Goal: Task Accomplishment & Management: Use online tool/utility

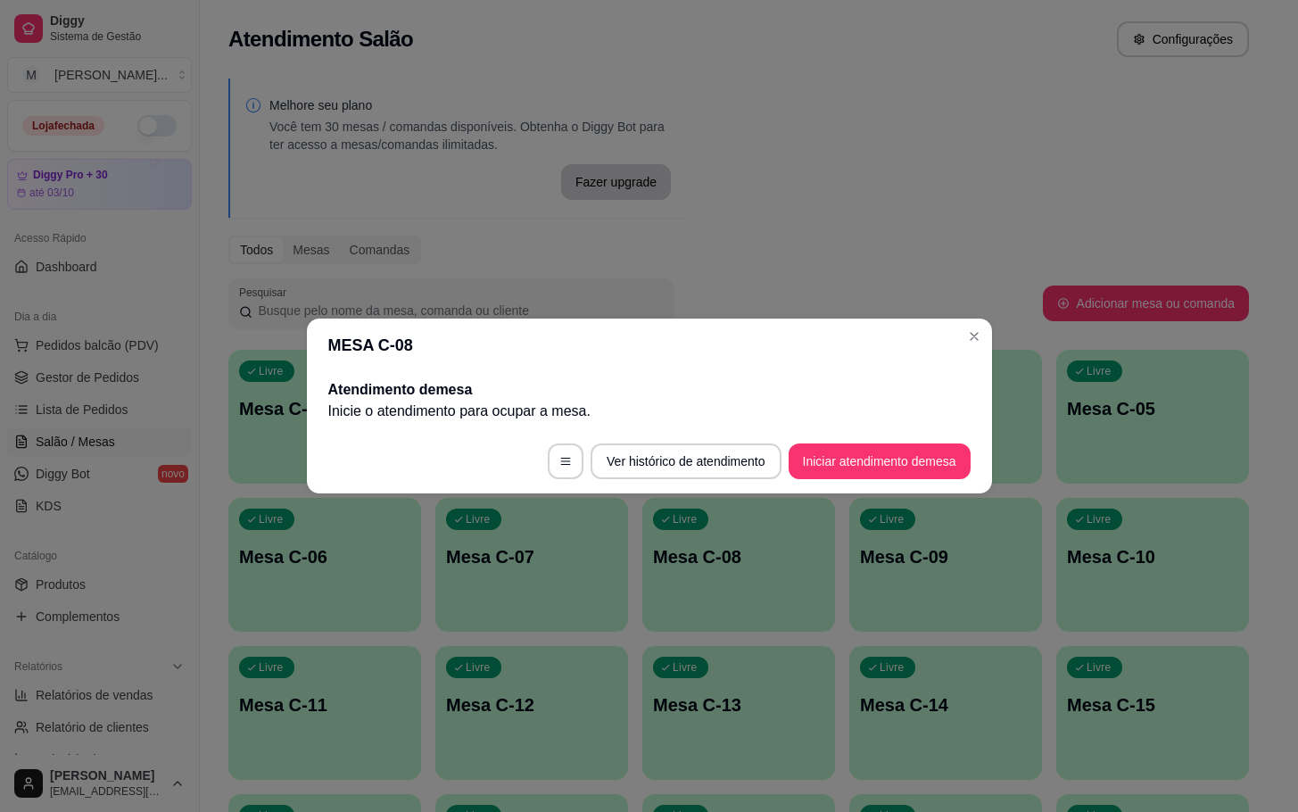
scroll to position [134, 0]
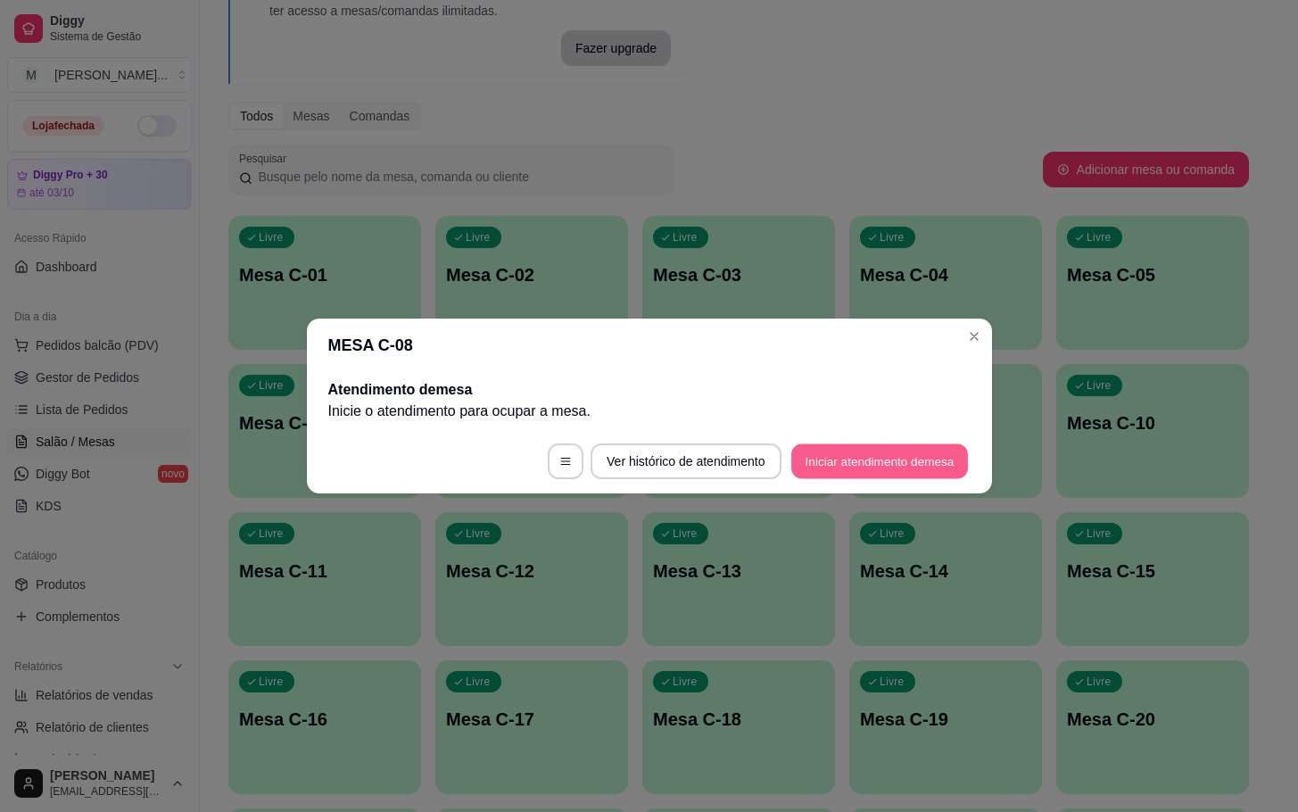
click at [889, 444] on button "Iniciar atendimento de mesa" at bounding box center [879, 461] width 177 height 35
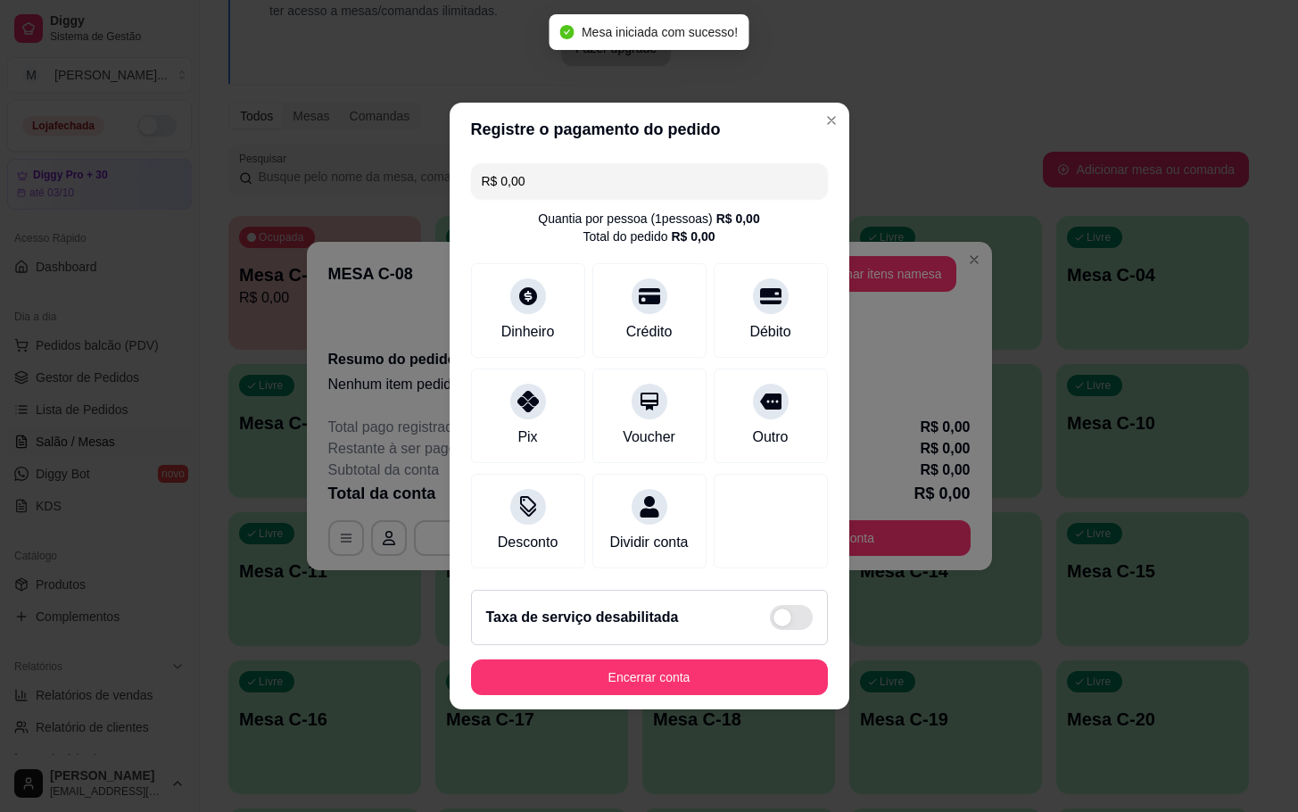
click at [827, 238] on div "R$ 0,00 Quantia por pessoa ( 1 pessoas) R$ 0,00 Total do pedido R$ 0,00 Dinheir…" at bounding box center [650, 365] width 400 height 419
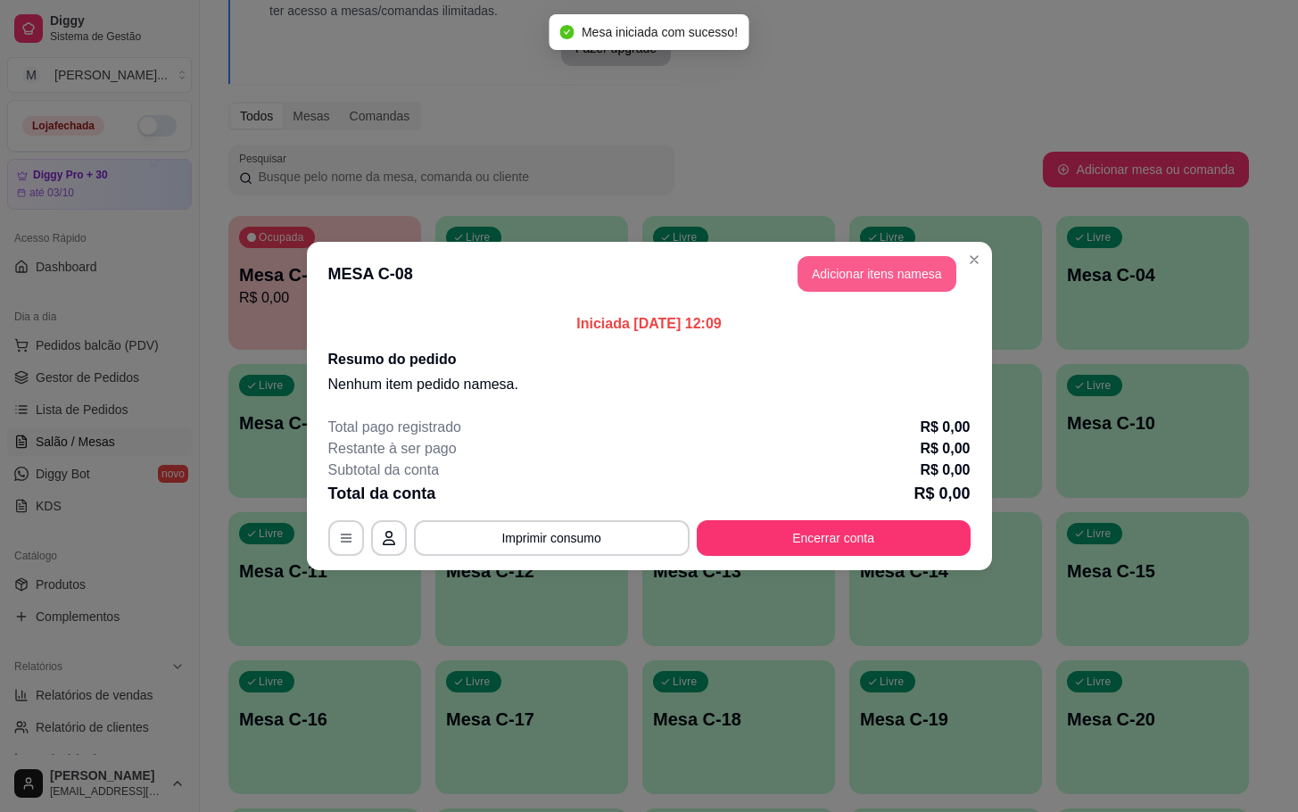
click at [911, 278] on button "Adicionar itens na mesa" at bounding box center [876, 274] width 159 height 36
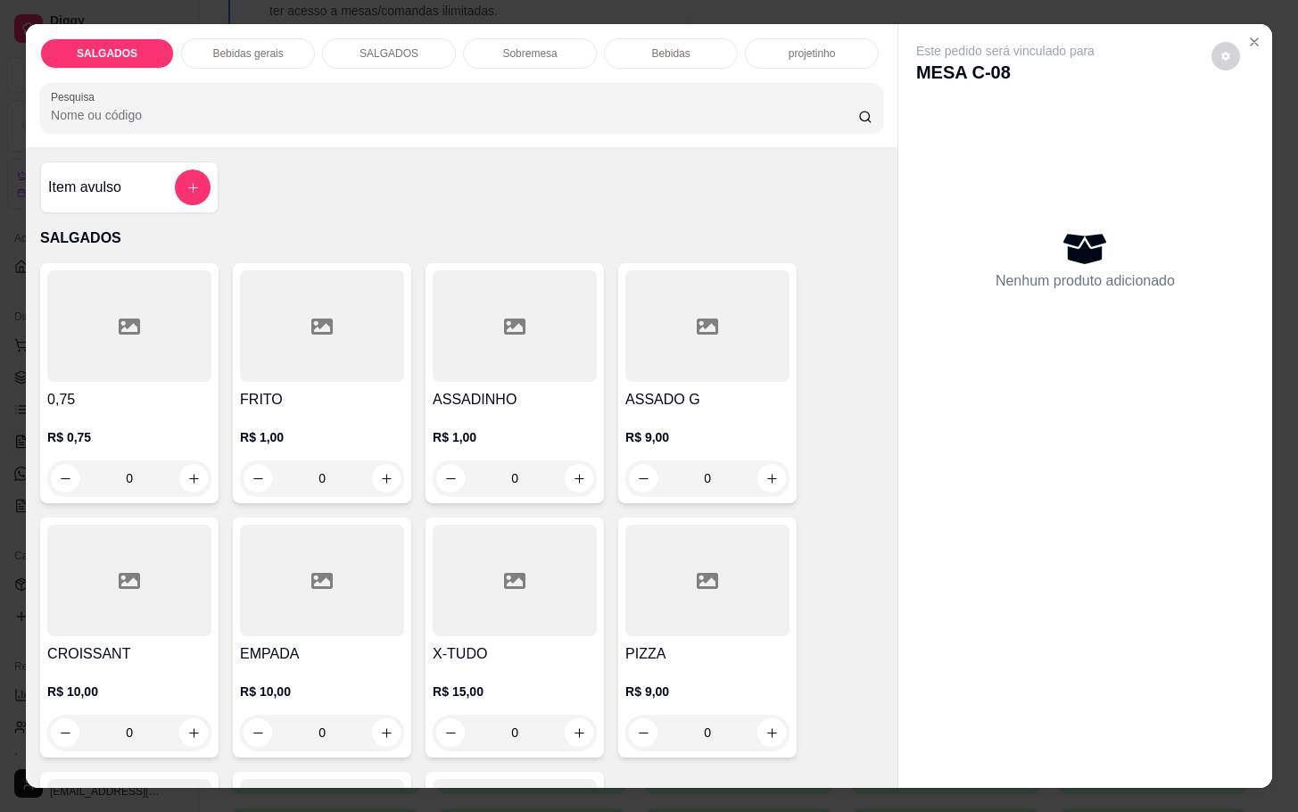
click at [327, 354] on div at bounding box center [322, 325] width 164 height 111
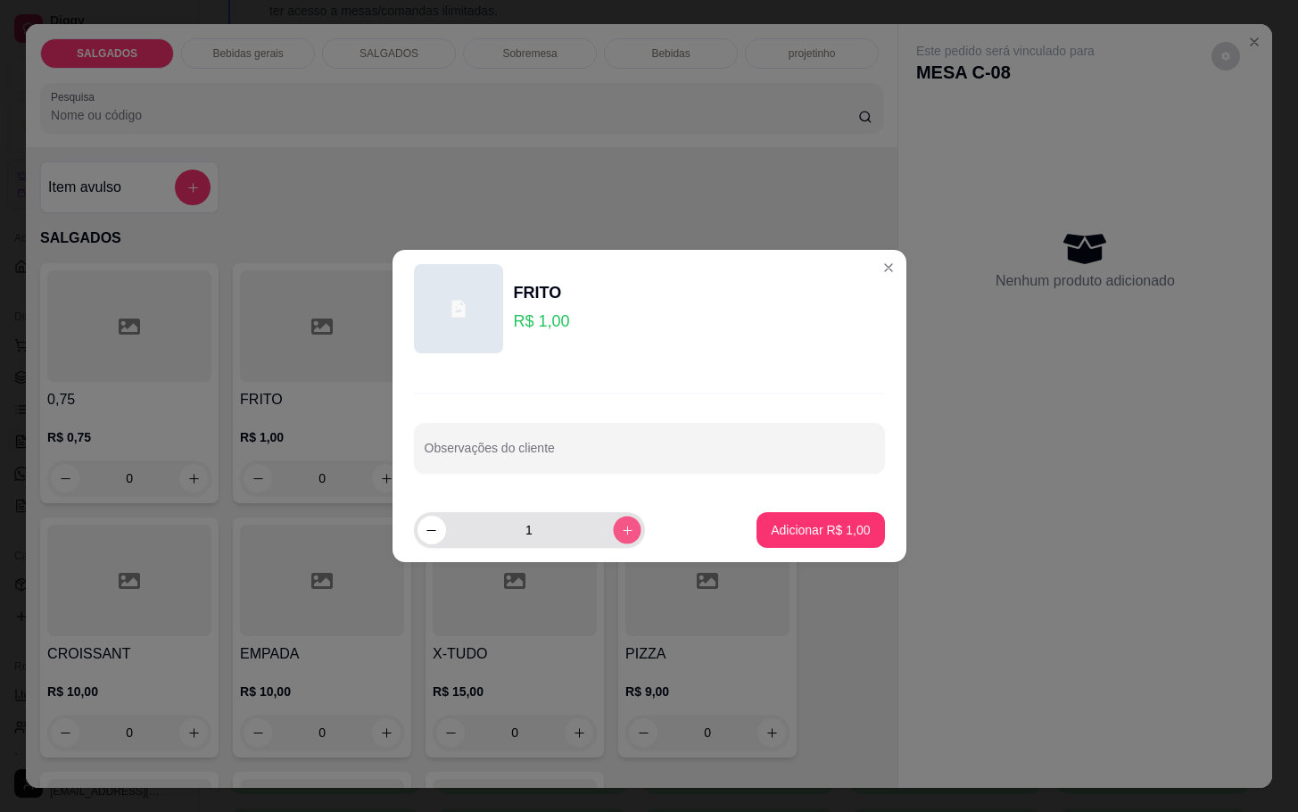
click at [613, 532] on button "increase-product-quantity" at bounding box center [627, 530] width 28 height 28
click at [613, 532] on button "increase-product-quantity" at bounding box center [627, 530] width 29 height 29
click at [613, 532] on button "increase-product-quantity" at bounding box center [627, 530] width 28 height 28
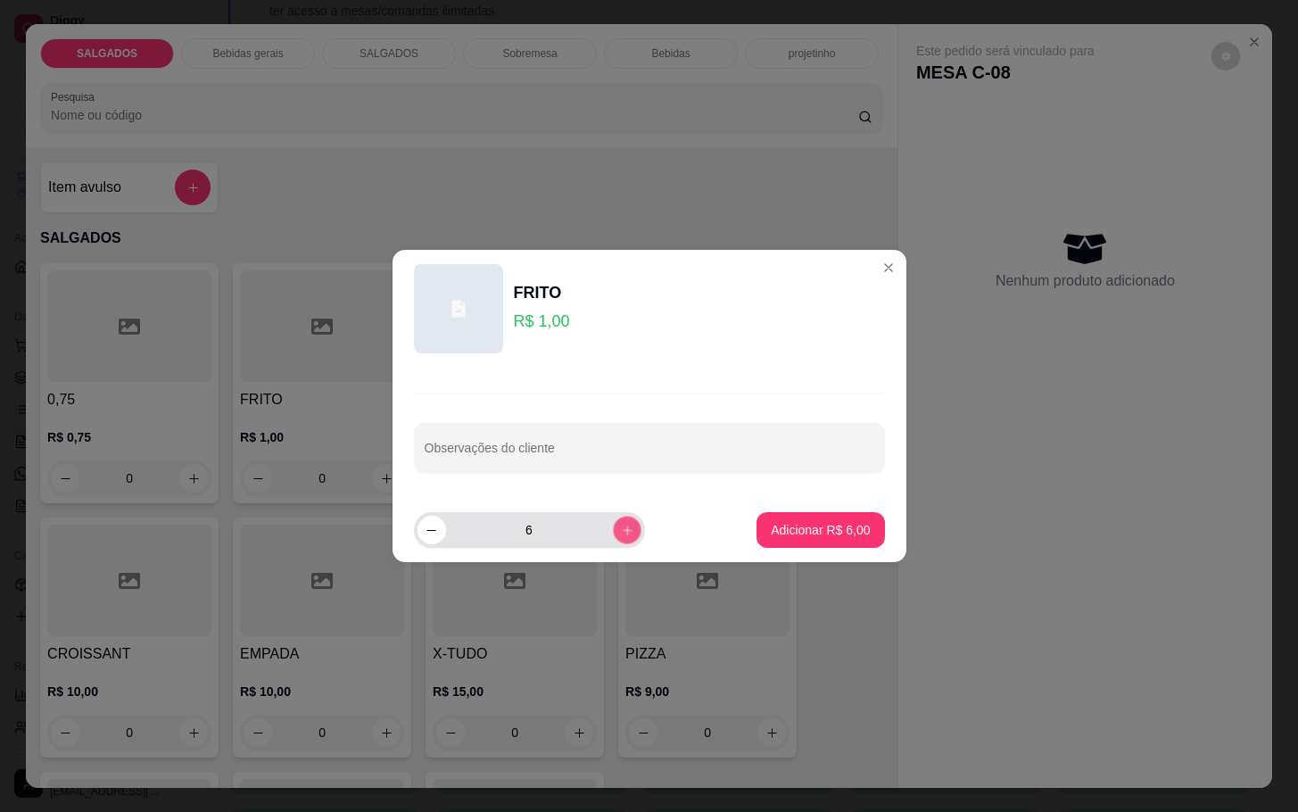
click at [613, 532] on button "increase-product-quantity" at bounding box center [627, 530] width 28 height 28
type input "7"
click at [782, 524] on p "Adicionar R$ 7,00" at bounding box center [820, 529] width 96 height 17
type input "7"
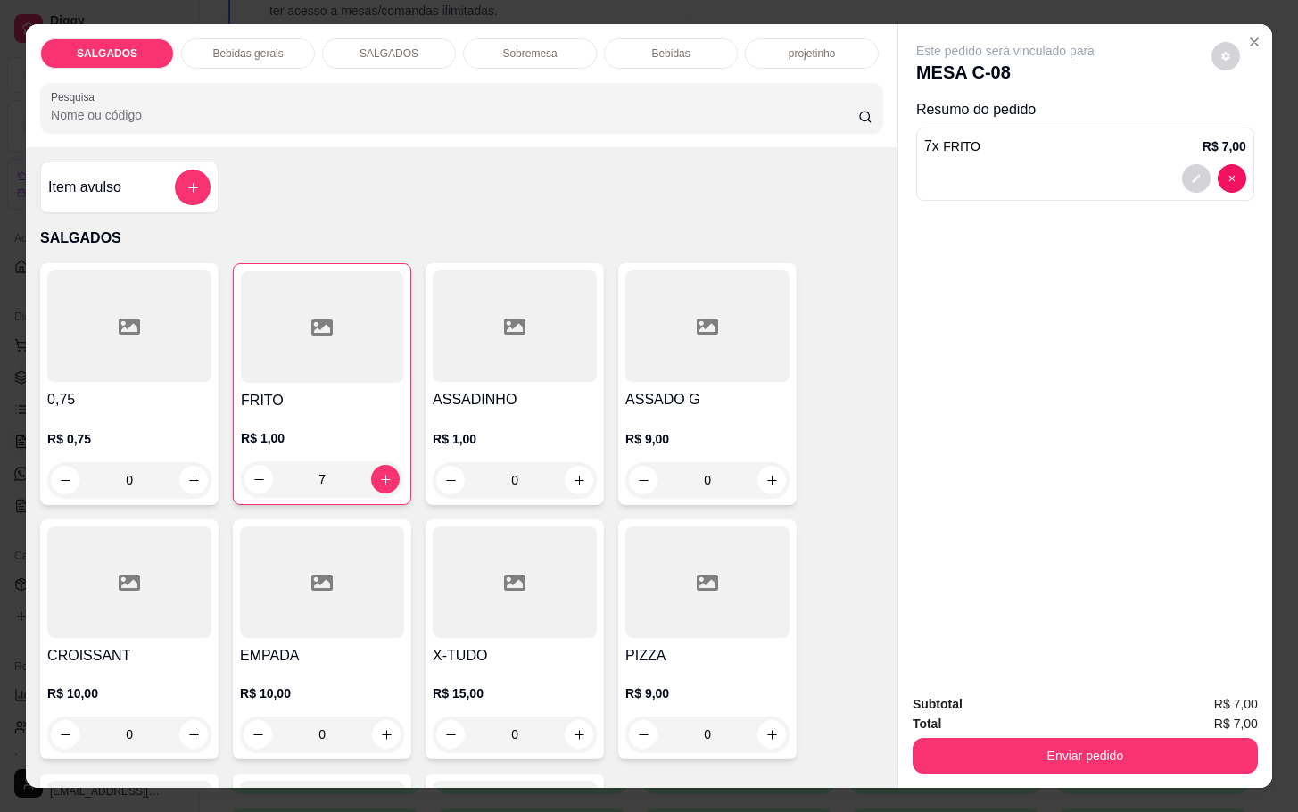
click at [653, 413] on div "R$ 9,00 0" at bounding box center [707, 455] width 164 height 86
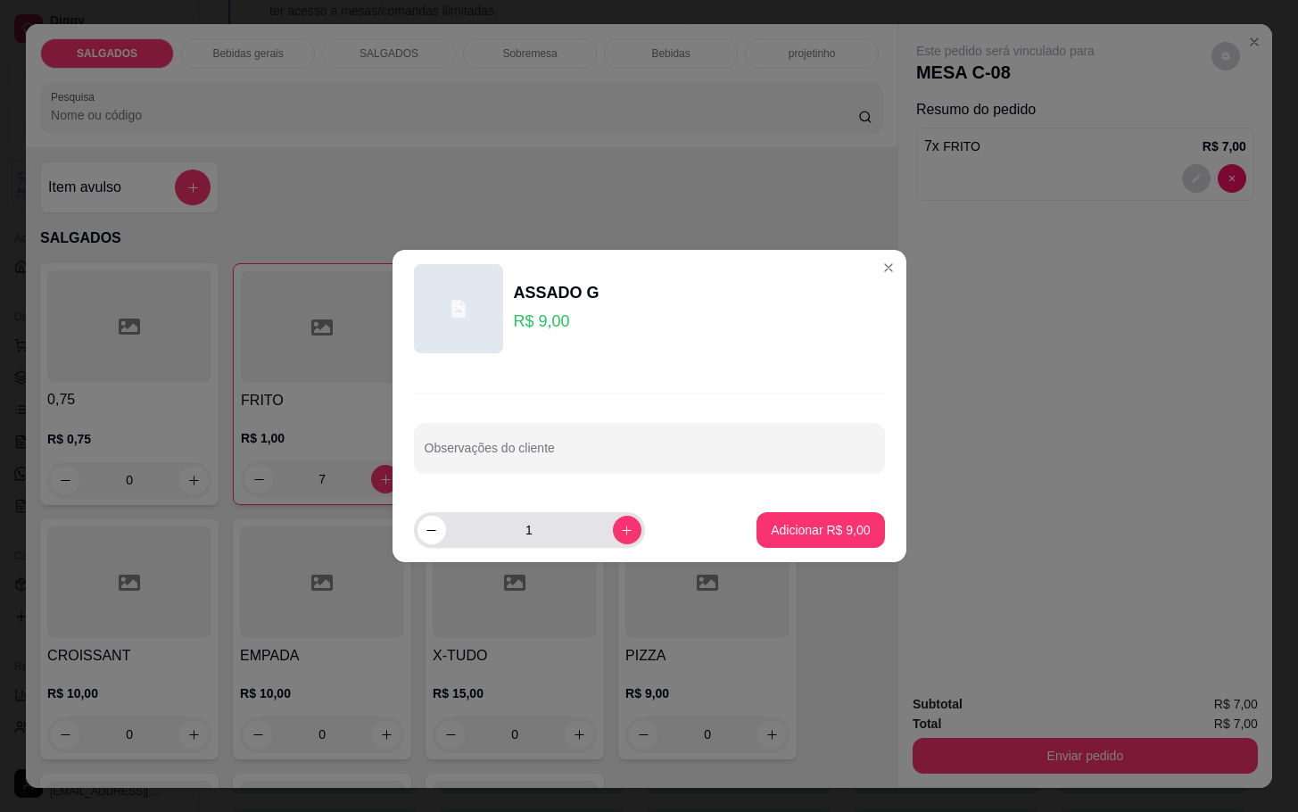
click at [613, 517] on button "increase-product-quantity" at bounding box center [627, 530] width 29 height 29
type input "2"
click at [749, 524] on button "Adicionar R$ 18,00" at bounding box center [816, 530] width 135 height 36
type input "2"
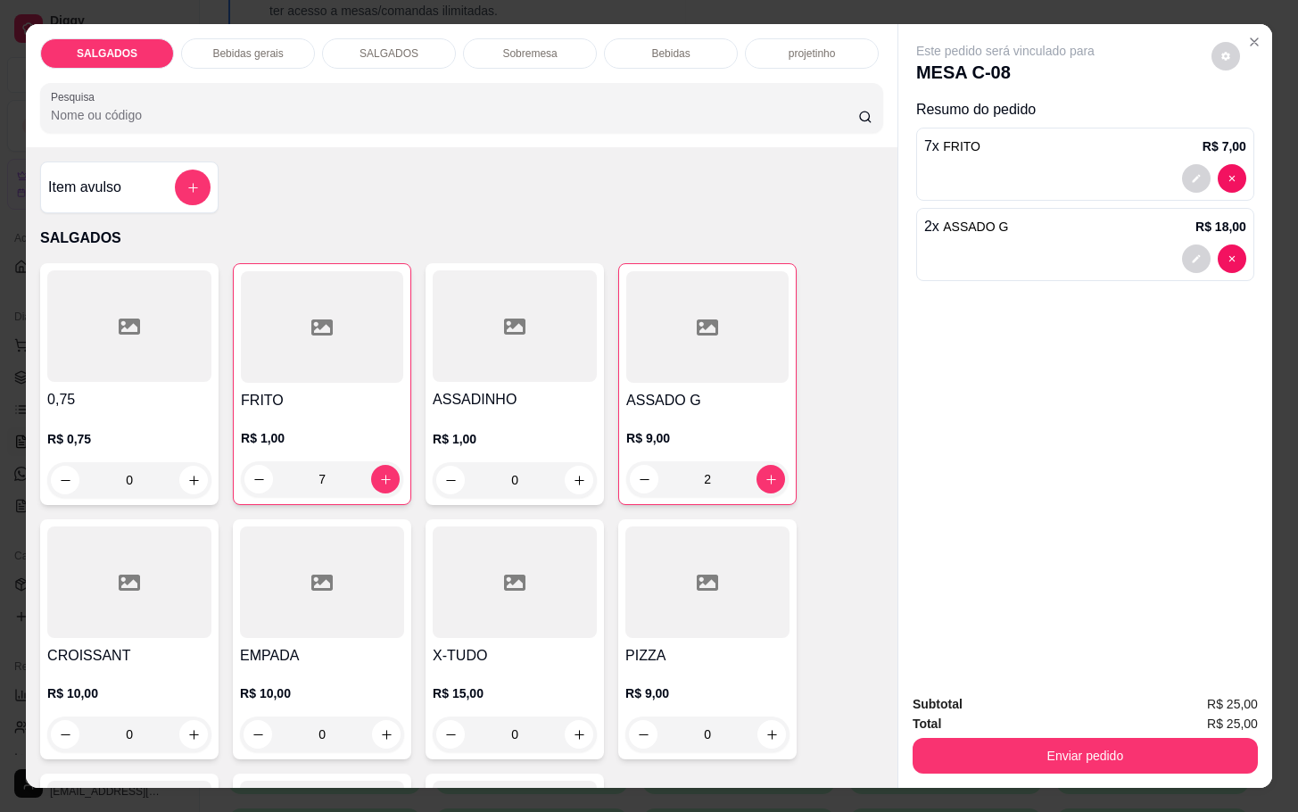
click at [362, 623] on div at bounding box center [322, 581] width 164 height 111
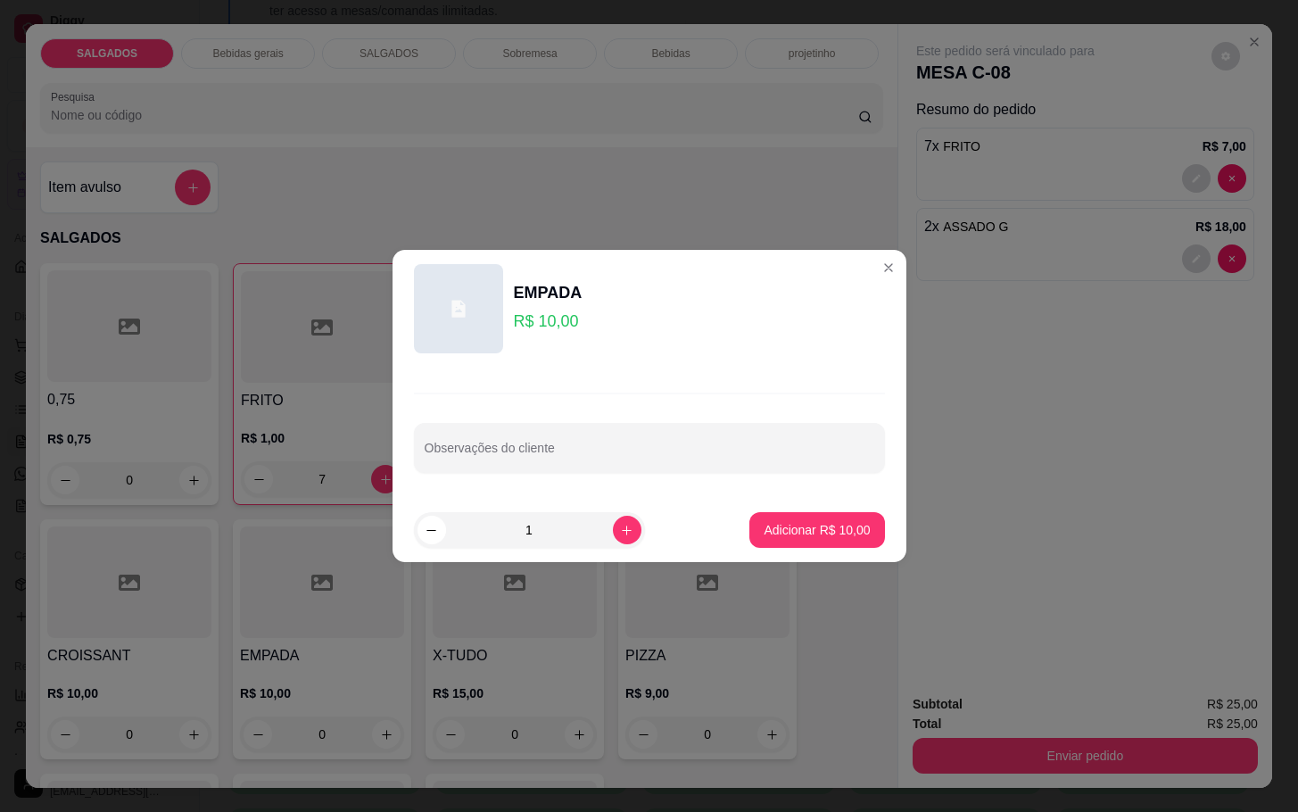
click at [805, 560] on footer "1 Adicionar R$ 10,00" at bounding box center [649, 530] width 514 height 64
click at [803, 536] on p "Adicionar R$ 10,00" at bounding box center [816, 530] width 106 height 18
type input "1"
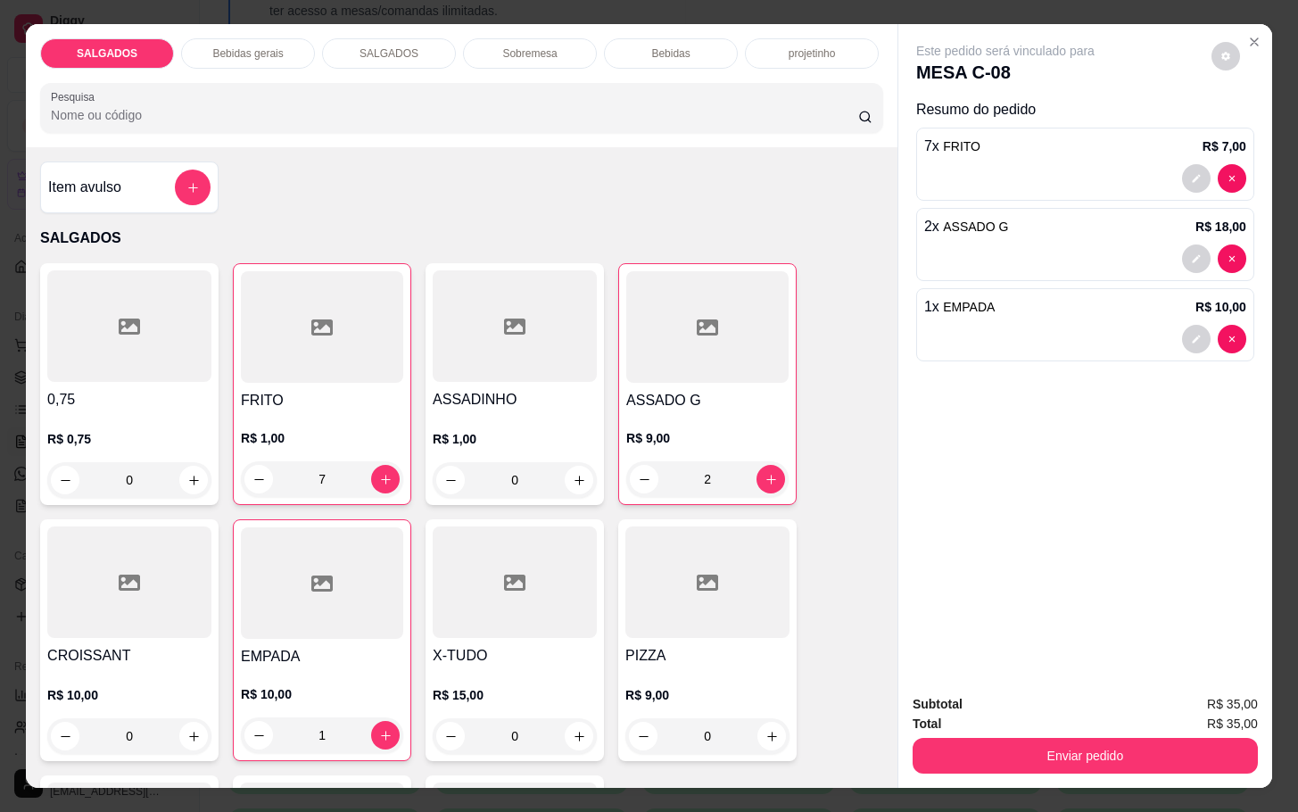
scroll to position [268, 0]
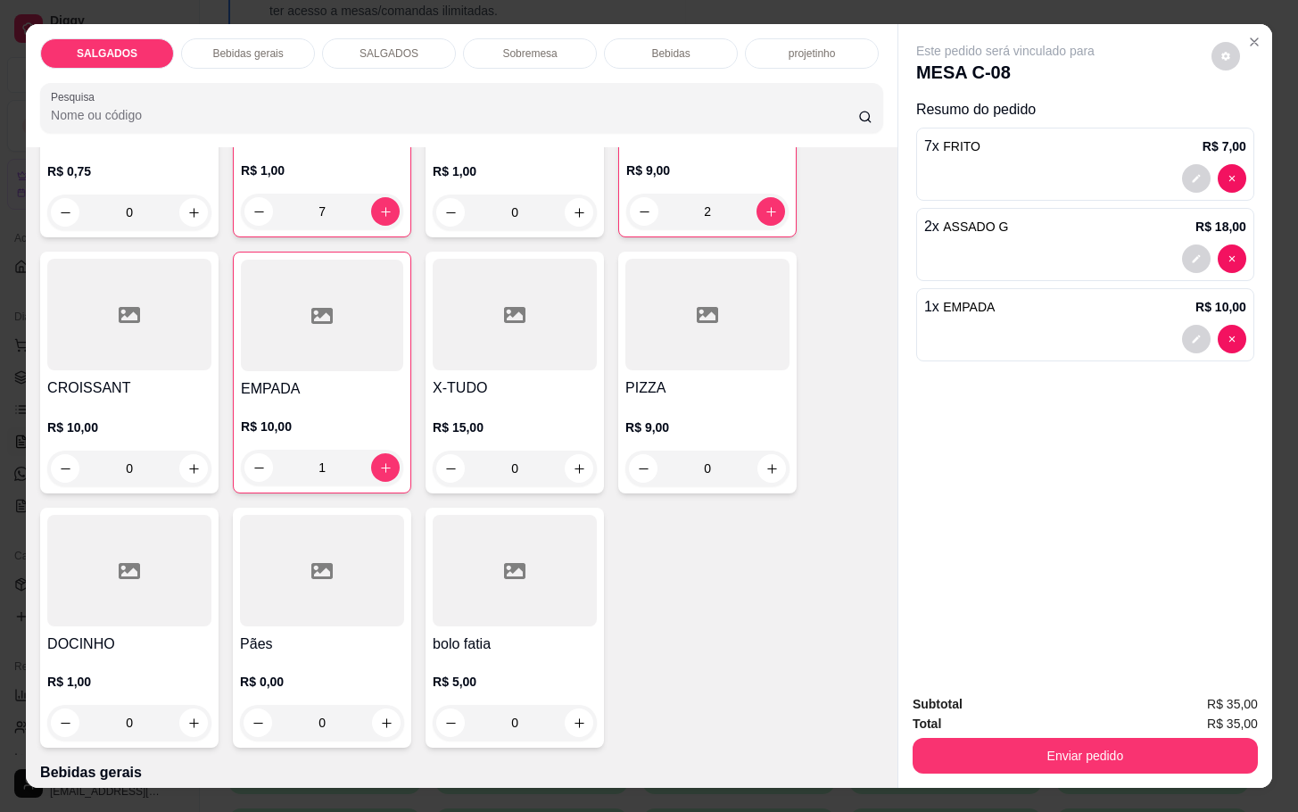
click at [169, 633] on h4 "DOCINHO" at bounding box center [129, 643] width 164 height 21
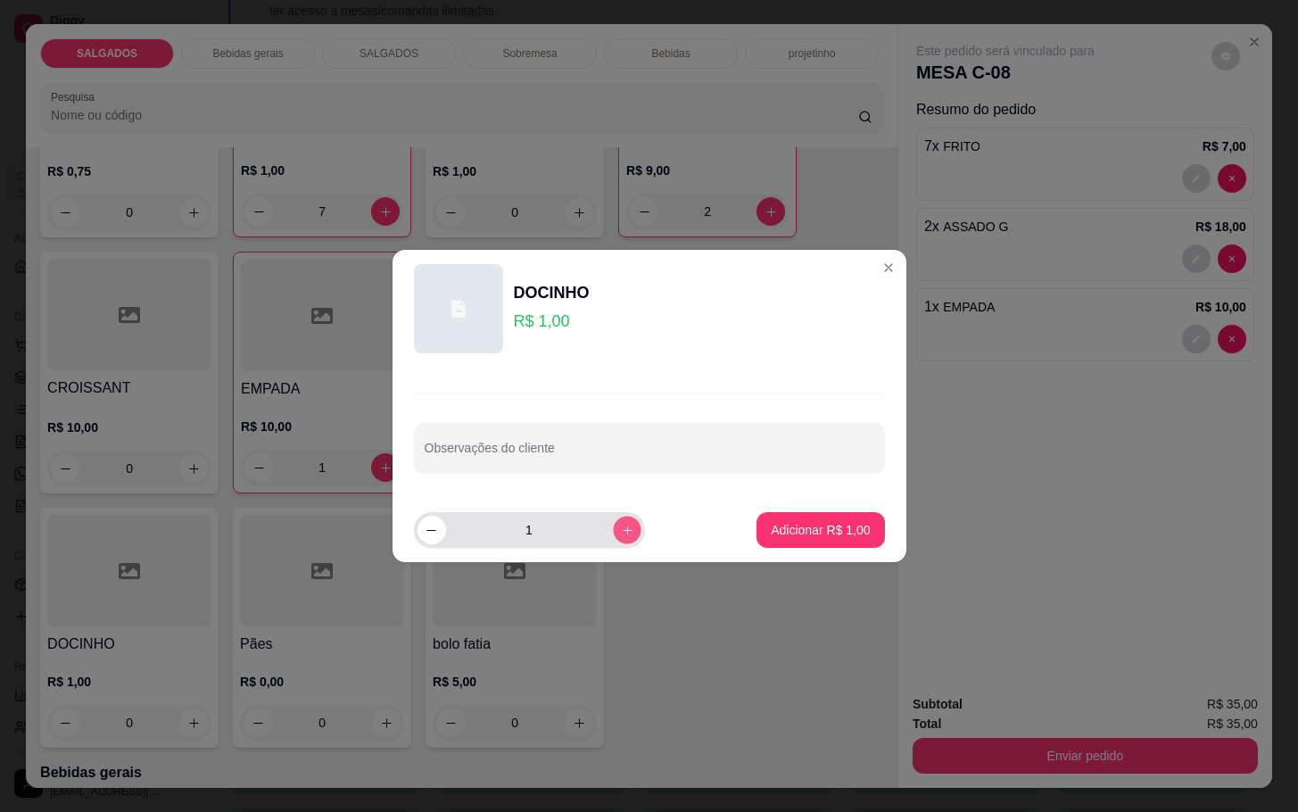
click at [621, 531] on button "increase-product-quantity" at bounding box center [627, 530] width 28 height 28
click at [620, 532] on icon "increase-product-quantity" at bounding box center [626, 530] width 13 height 13
click at [615, 543] on button "increase-product-quantity" at bounding box center [627, 530] width 29 height 29
click at [615, 543] on button "increase-product-quantity" at bounding box center [627, 530] width 28 height 28
click at [613, 543] on button "increase-product-quantity" at bounding box center [627, 530] width 28 height 28
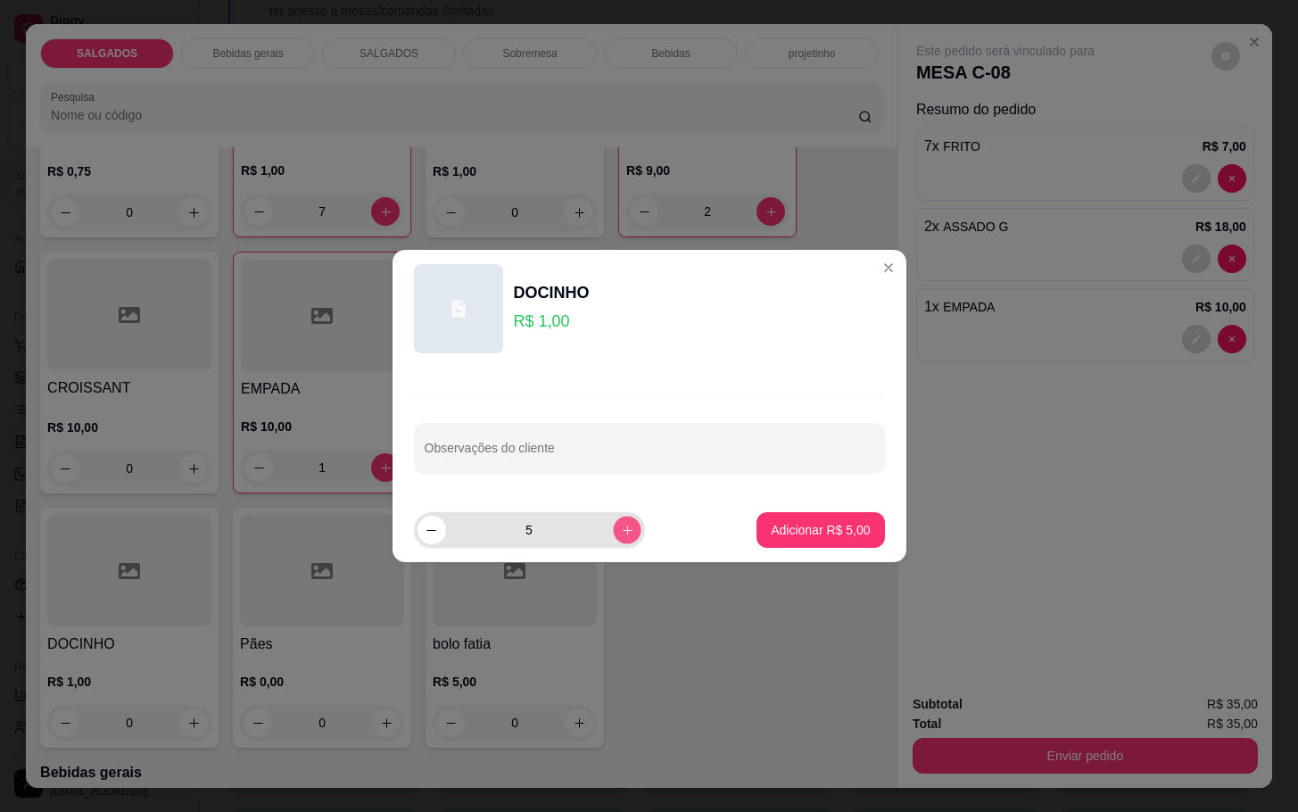
type input "6"
click at [780, 536] on p "Adicionar R$ 6,00" at bounding box center [820, 530] width 99 height 18
type input "6"
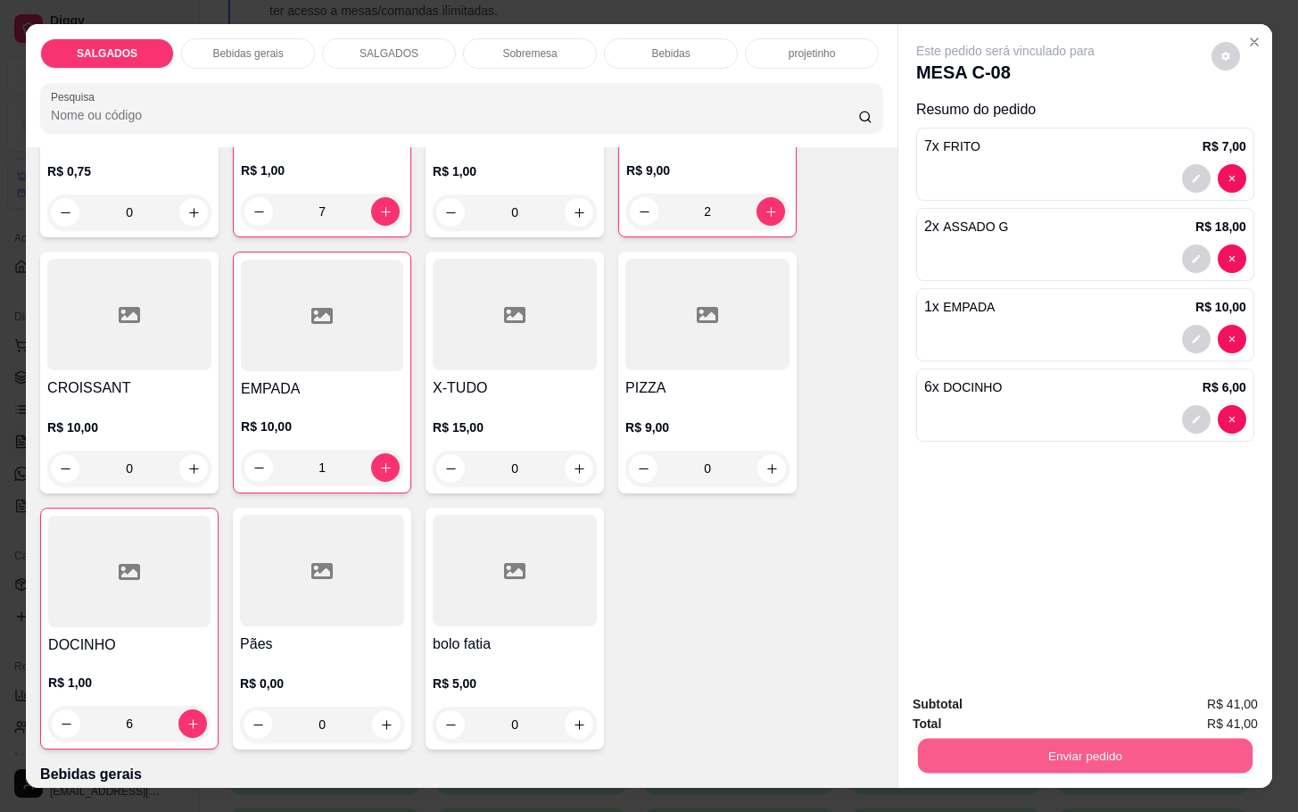
click at [1010, 747] on button "Enviar pedido" at bounding box center [1085, 755] width 334 height 35
click at [1232, 686] on button "Enviar pedido" at bounding box center [1208, 702] width 101 height 34
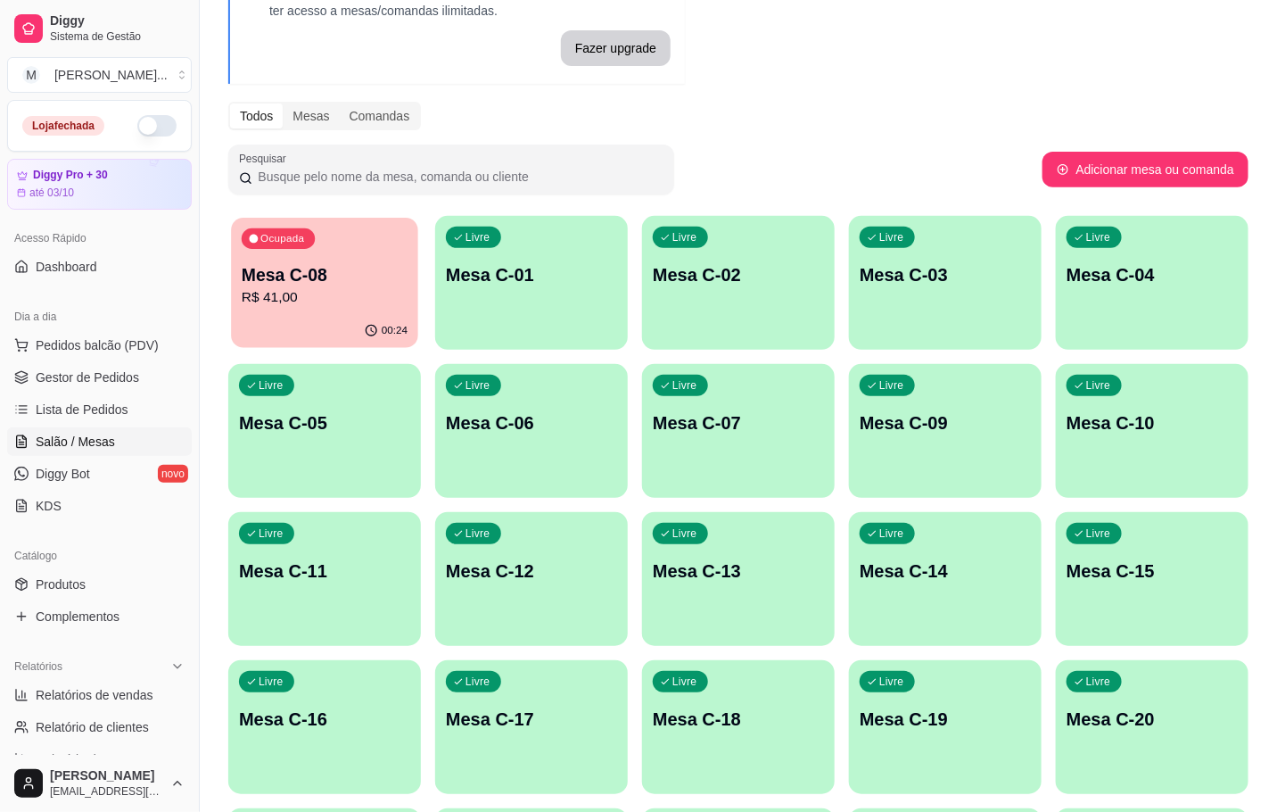
click at [303, 325] on div "00:24" at bounding box center [324, 331] width 187 height 34
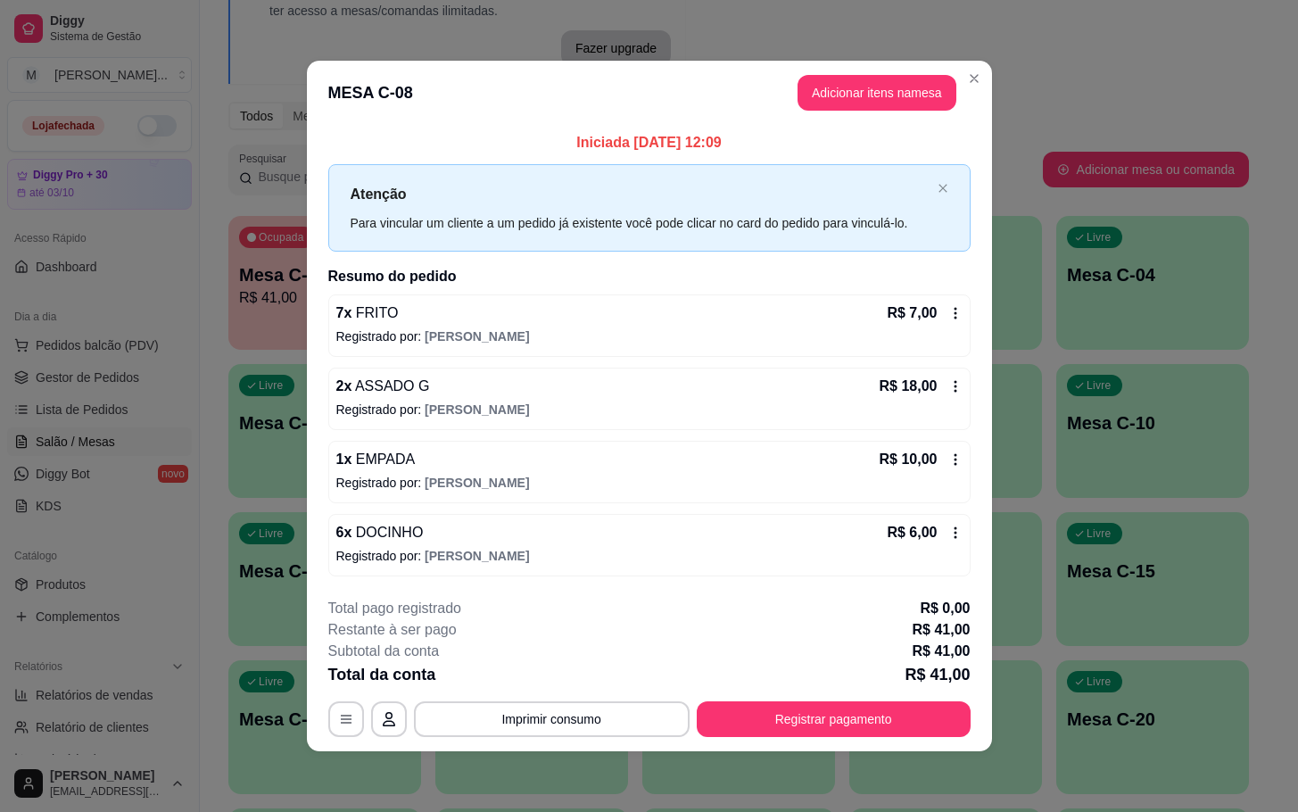
click at [969, 710] on footer "**********" at bounding box center [649, 667] width 685 height 168
click at [966, 714] on div "**********" at bounding box center [649, 719] width 642 height 36
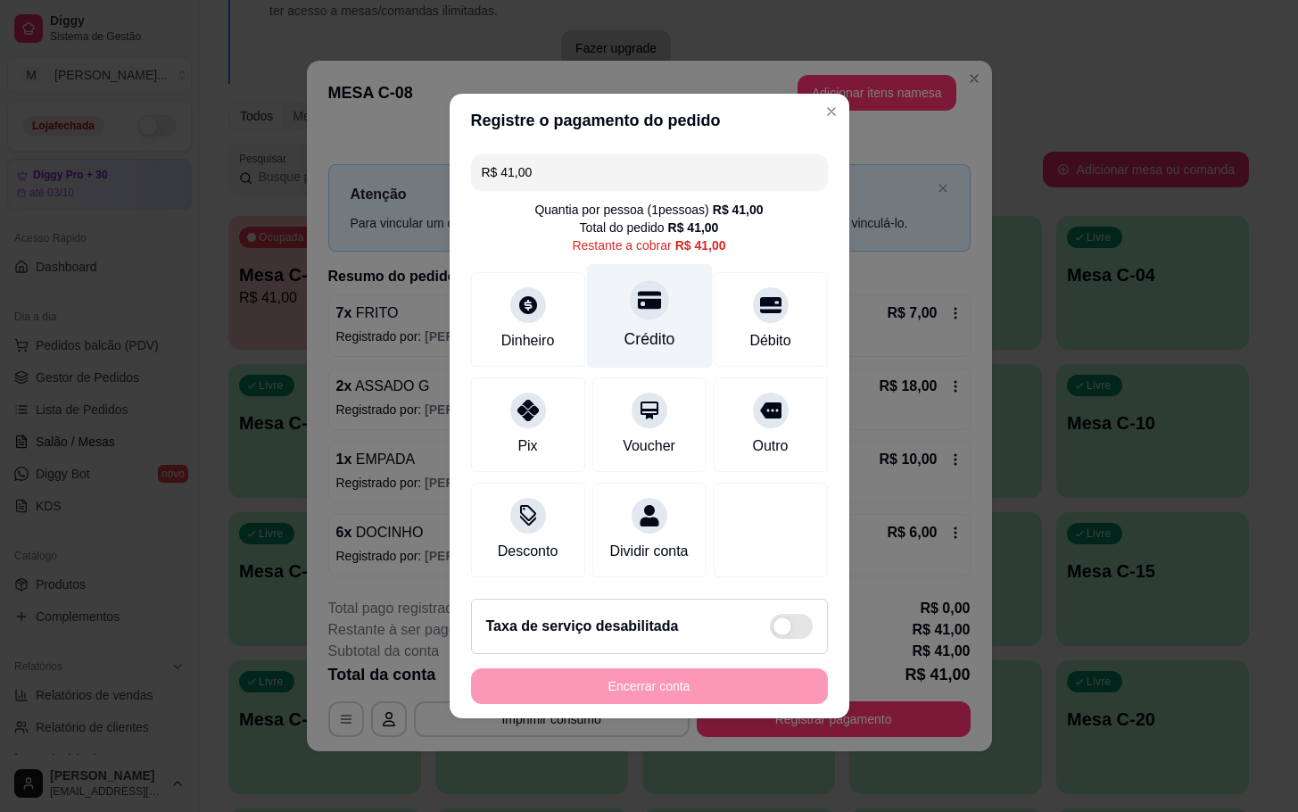
click at [681, 290] on div "Crédito" at bounding box center [649, 316] width 126 height 104
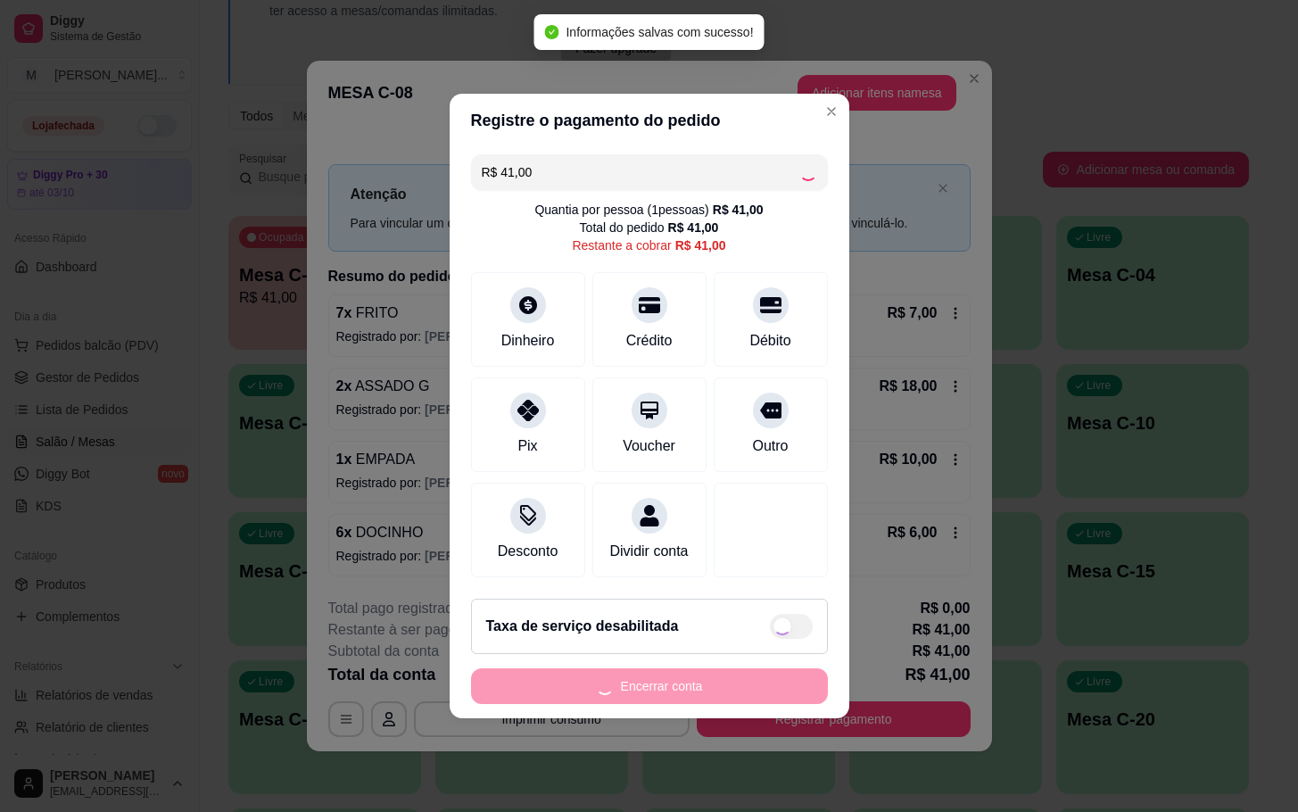
type input "R$ 0,00"
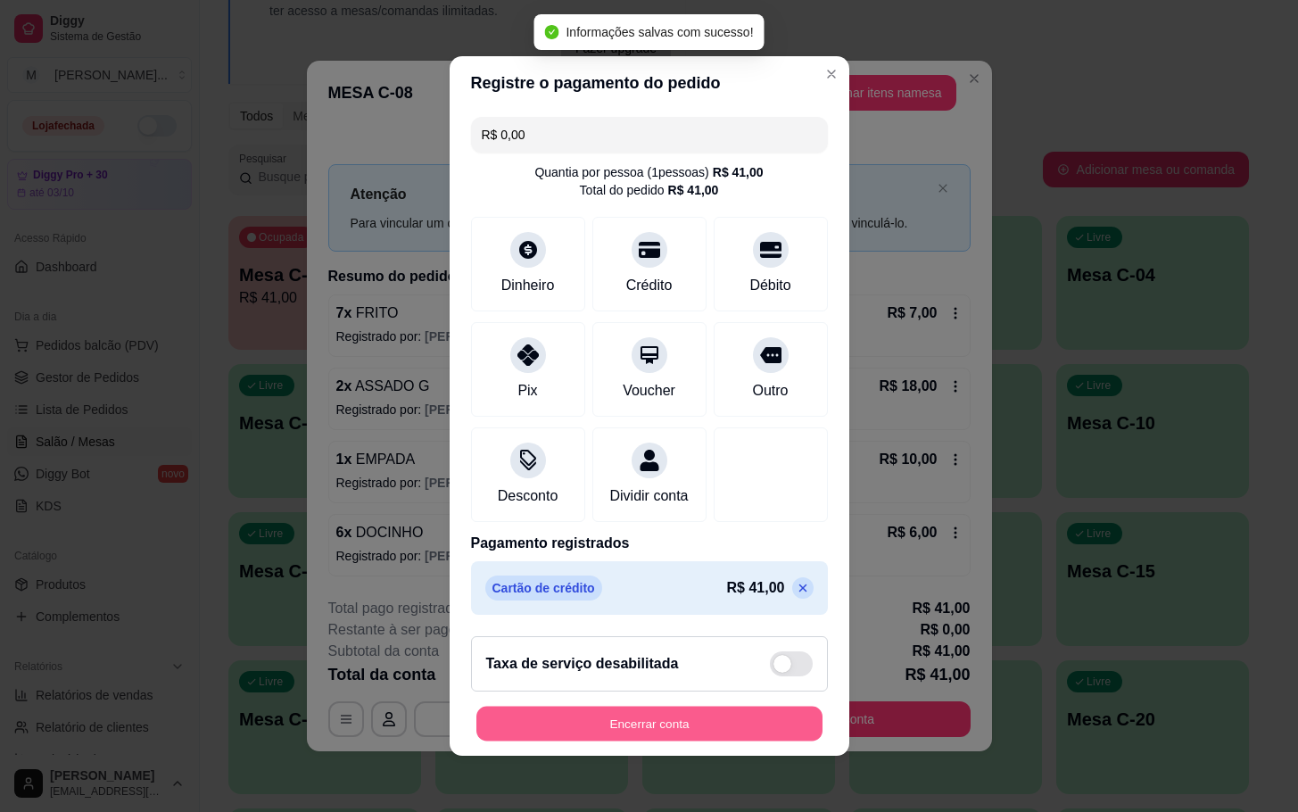
click at [747, 728] on button "Encerrar conta" at bounding box center [649, 723] width 346 height 35
